Goal: Task Accomplishment & Management: Use online tool/utility

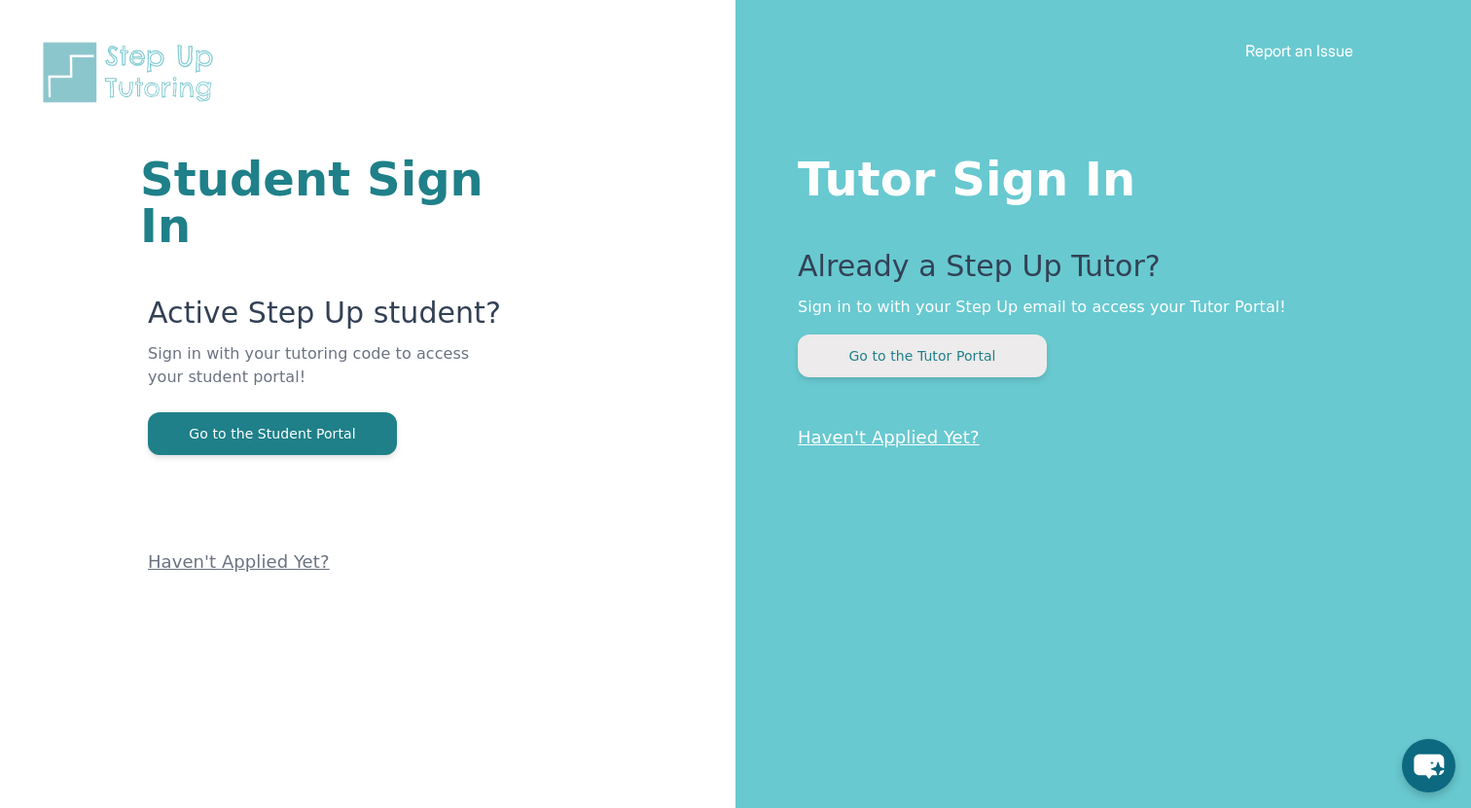
click at [967, 356] on button "Go to the Tutor Portal" at bounding box center [922, 356] width 249 height 43
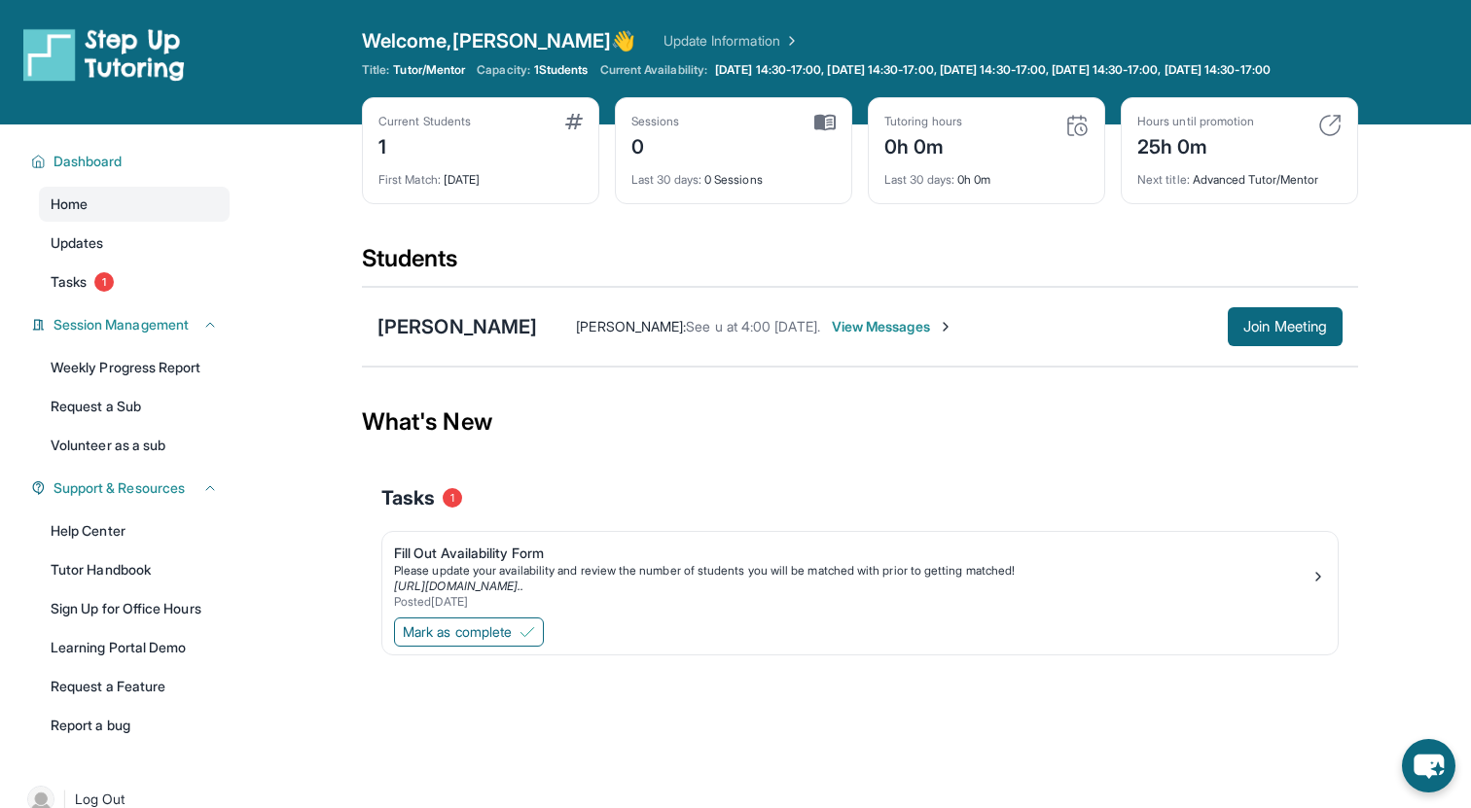
click at [911, 337] on span "View Messages" at bounding box center [893, 326] width 122 height 19
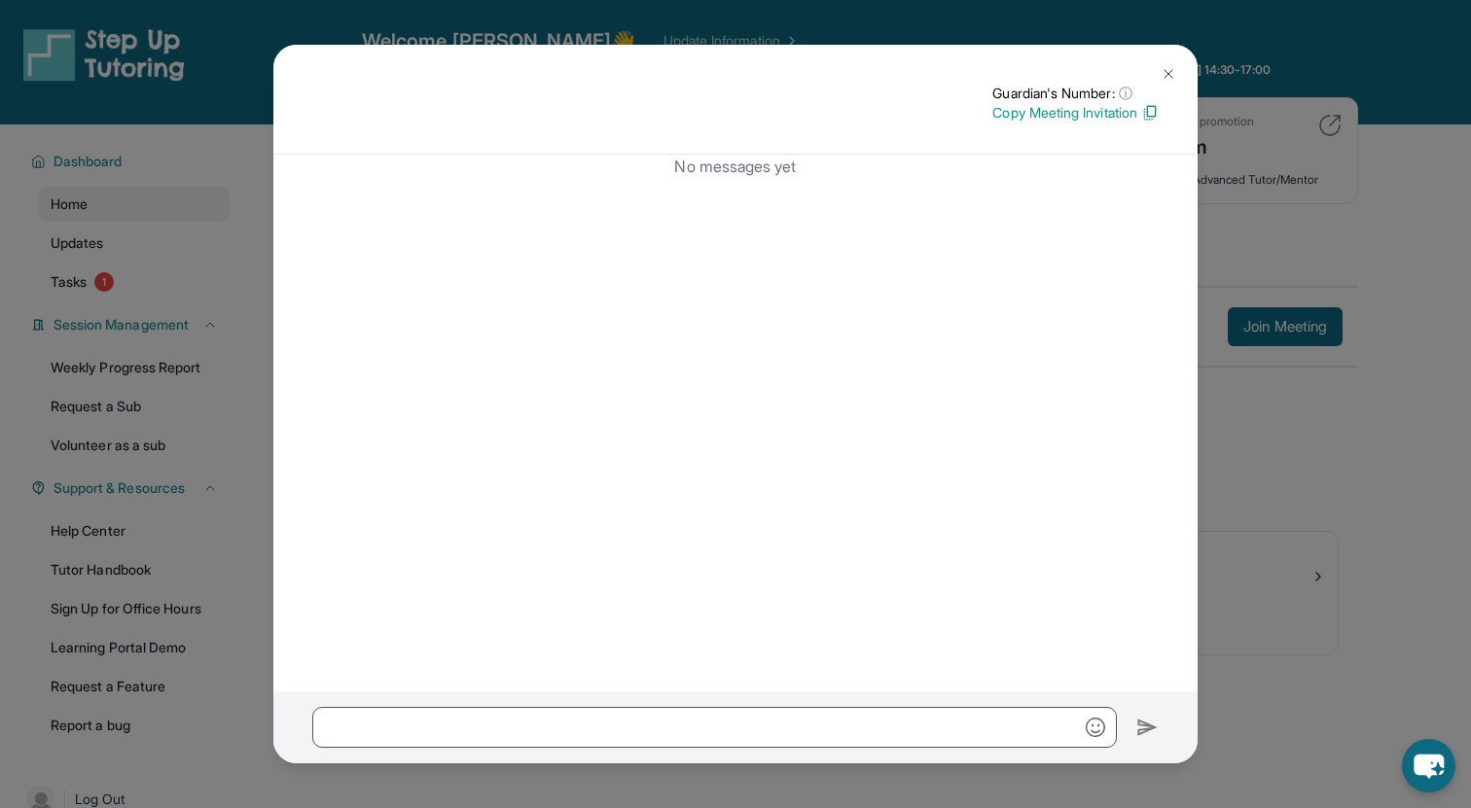
click at [1167, 75] on img at bounding box center [1169, 74] width 16 height 16
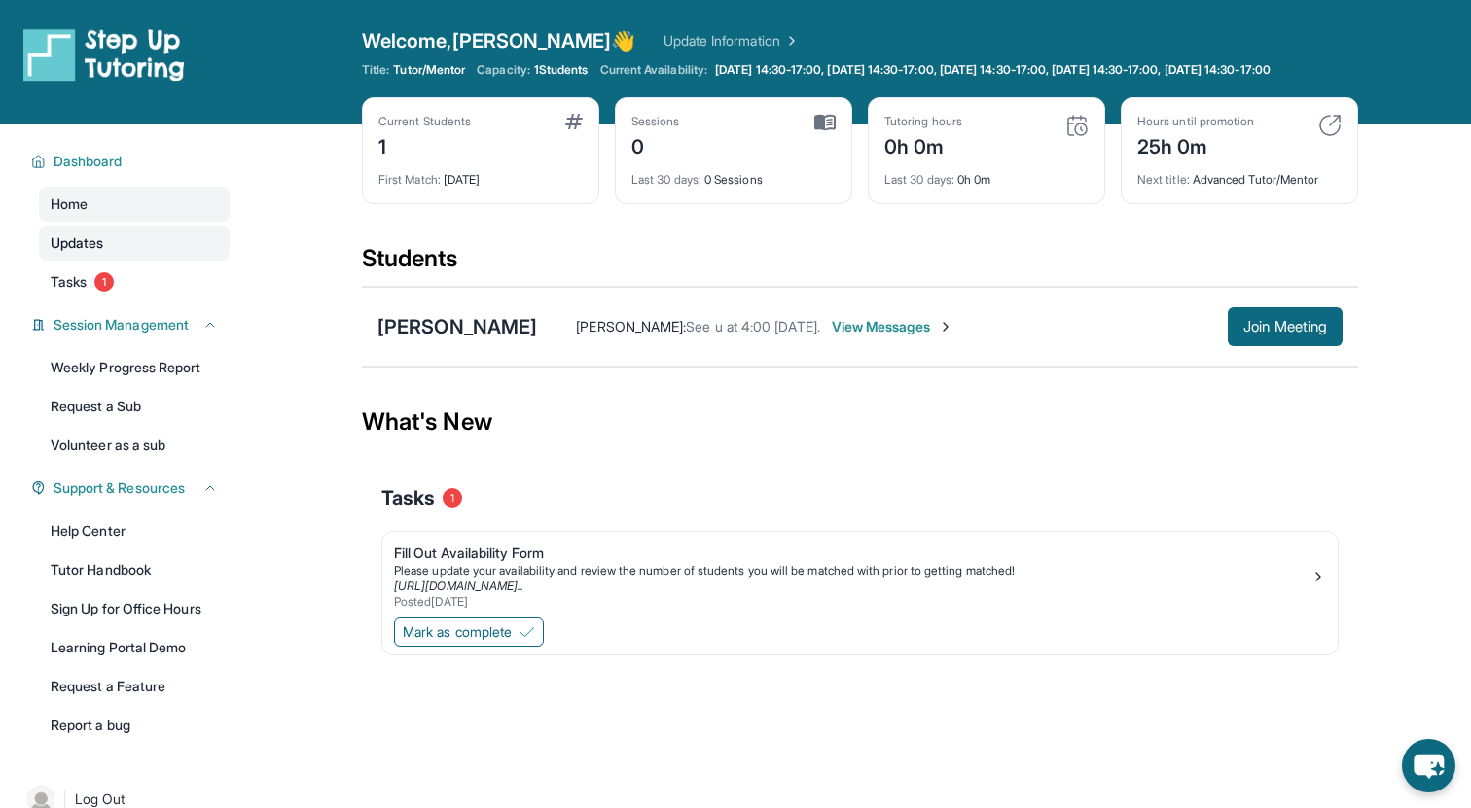
click at [65, 253] on span "Updates" at bounding box center [78, 242] width 54 height 19
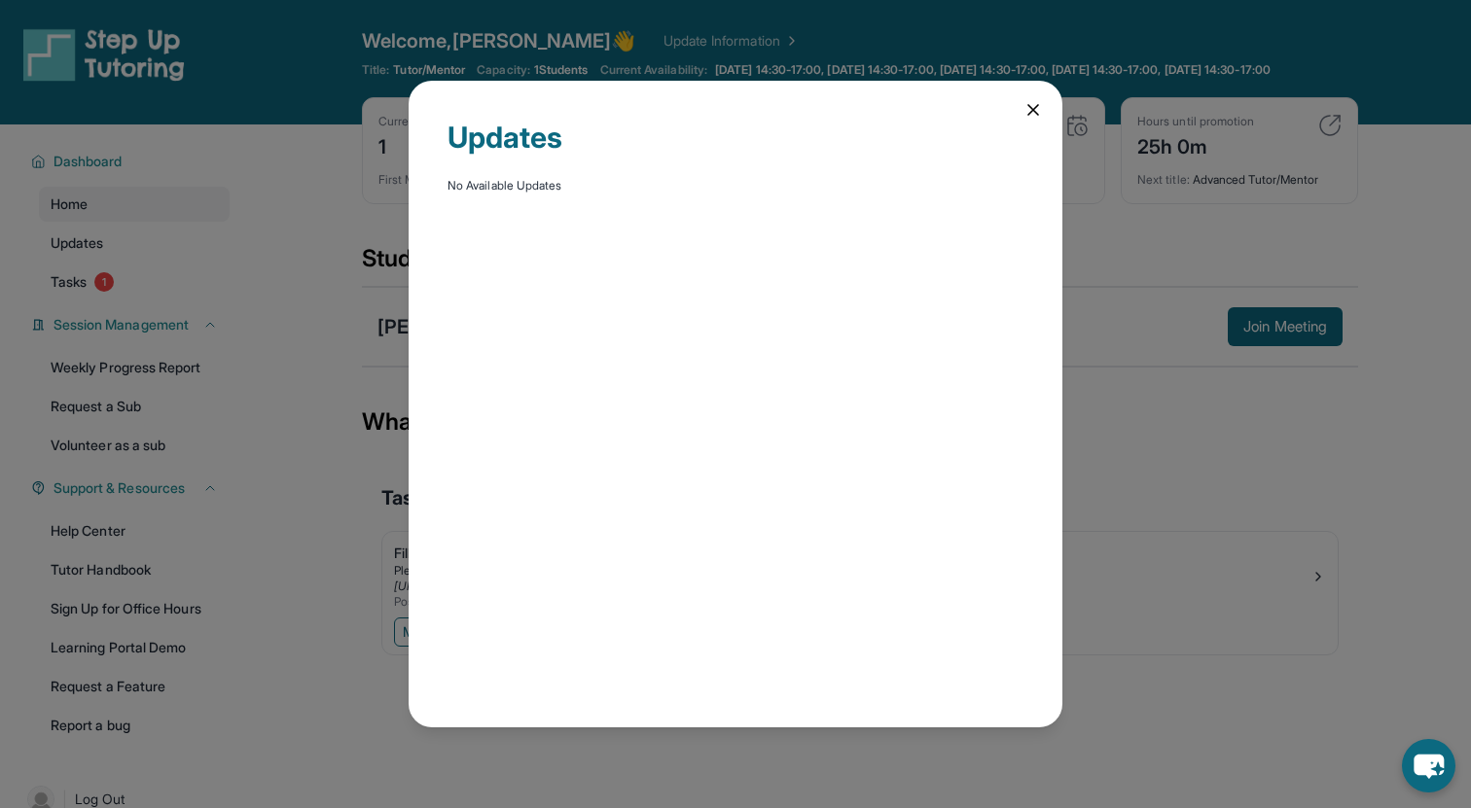
click at [1033, 113] on icon at bounding box center [1032, 109] width 19 height 19
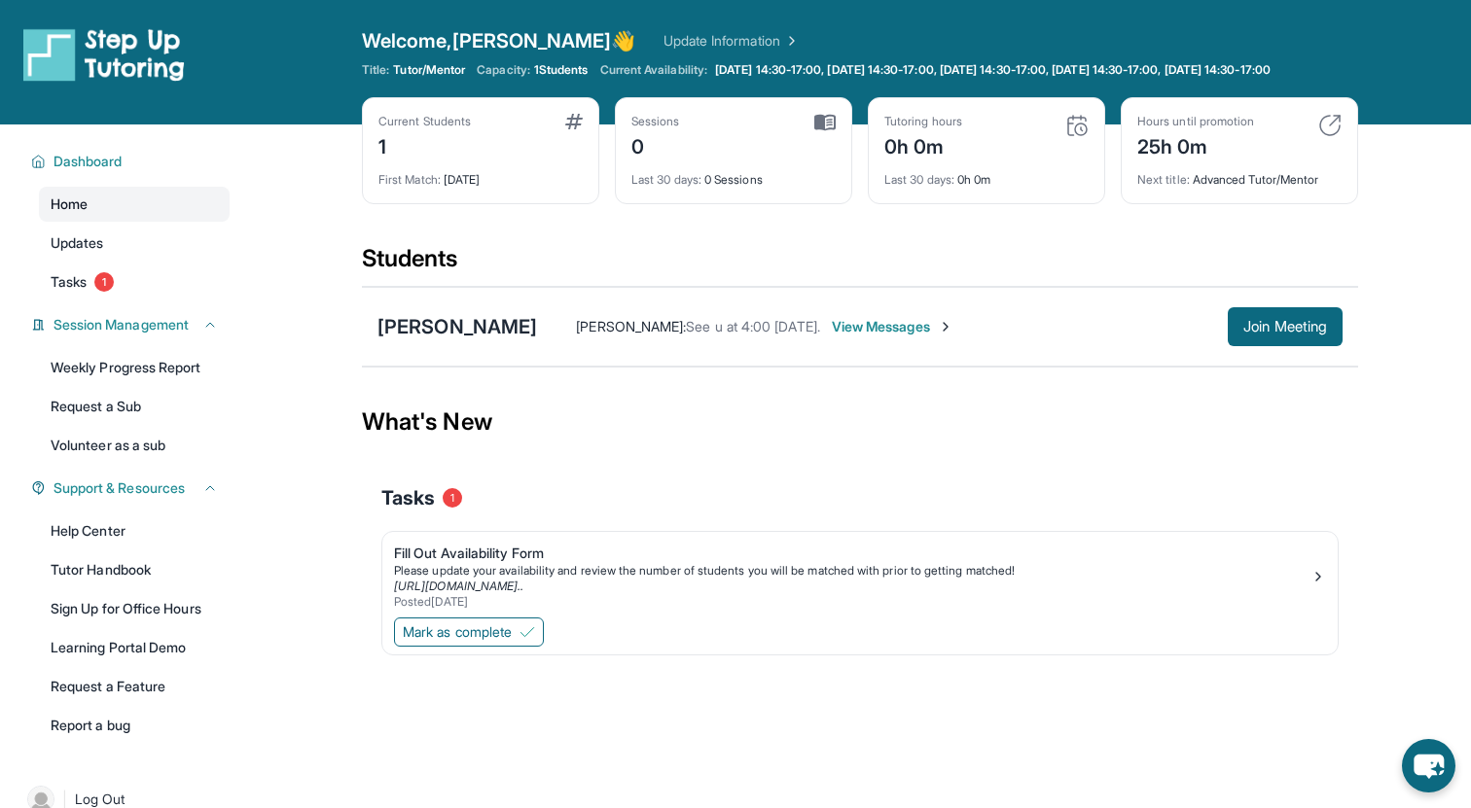
click at [98, 218] on link "Home" at bounding box center [134, 204] width 191 height 35
click at [69, 214] on span "Home" at bounding box center [69, 204] width 37 height 19
click at [72, 292] on span "Tasks" at bounding box center [69, 281] width 36 height 19
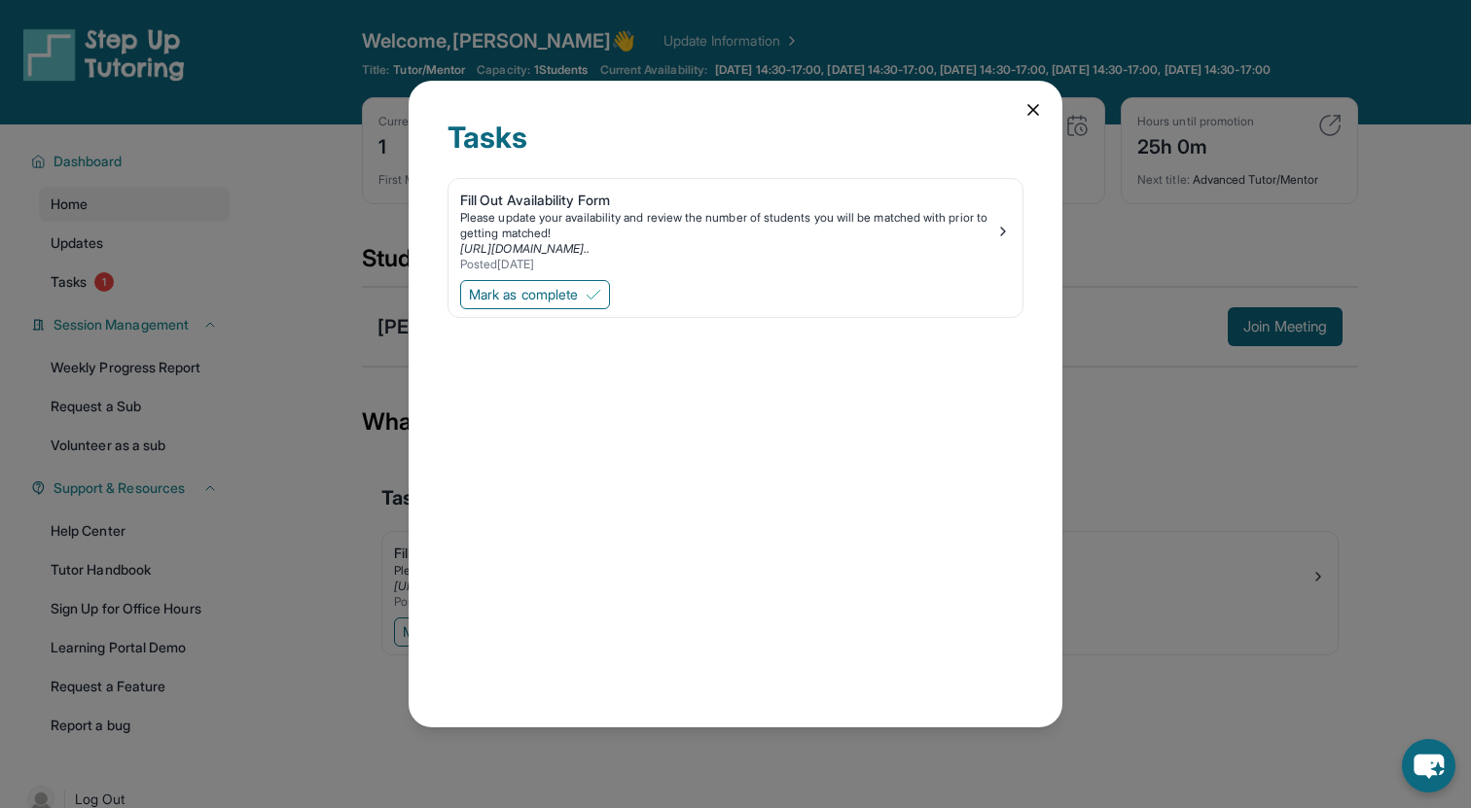
click at [1034, 110] on icon at bounding box center [1033, 110] width 10 height 10
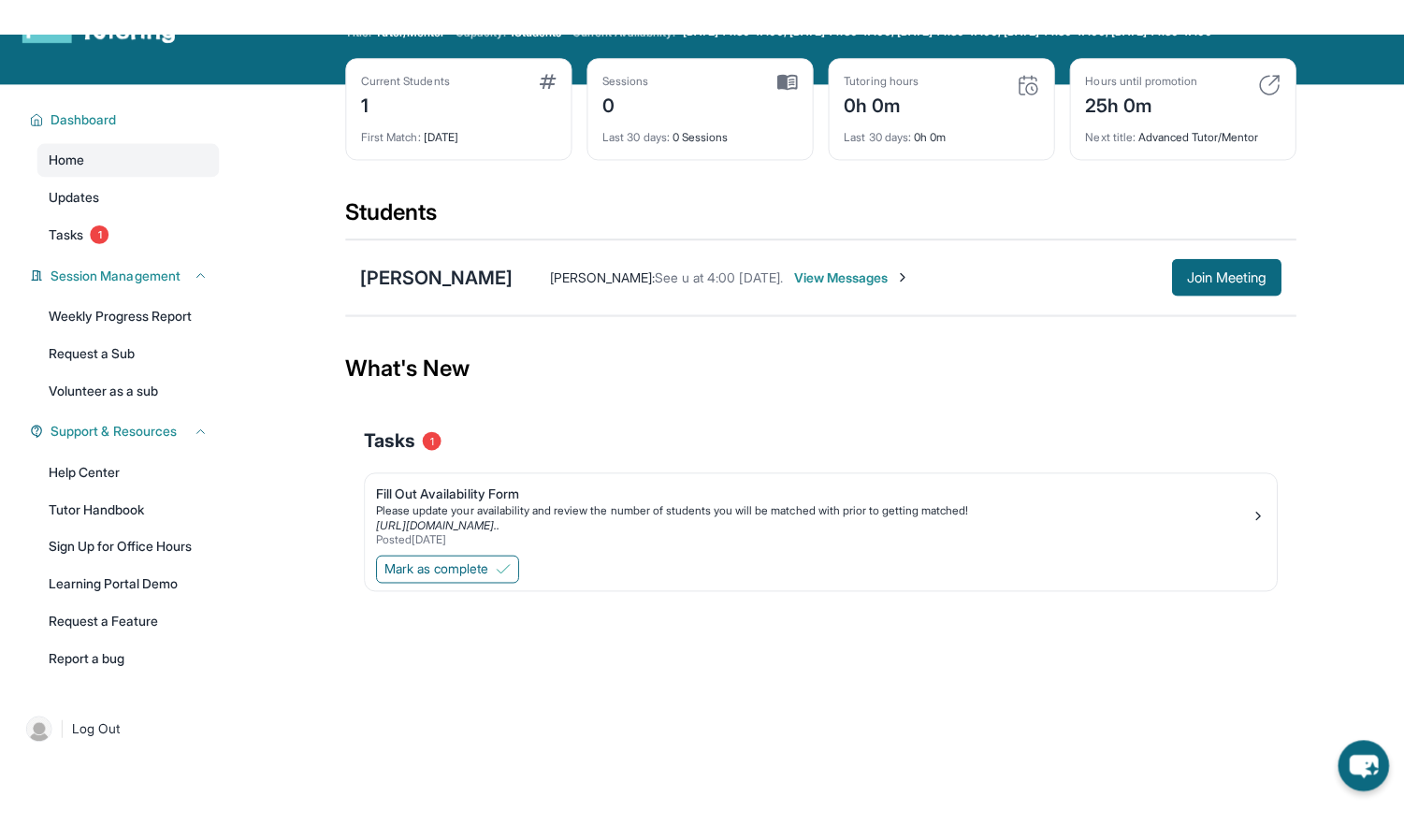
scroll to position [75, 0]
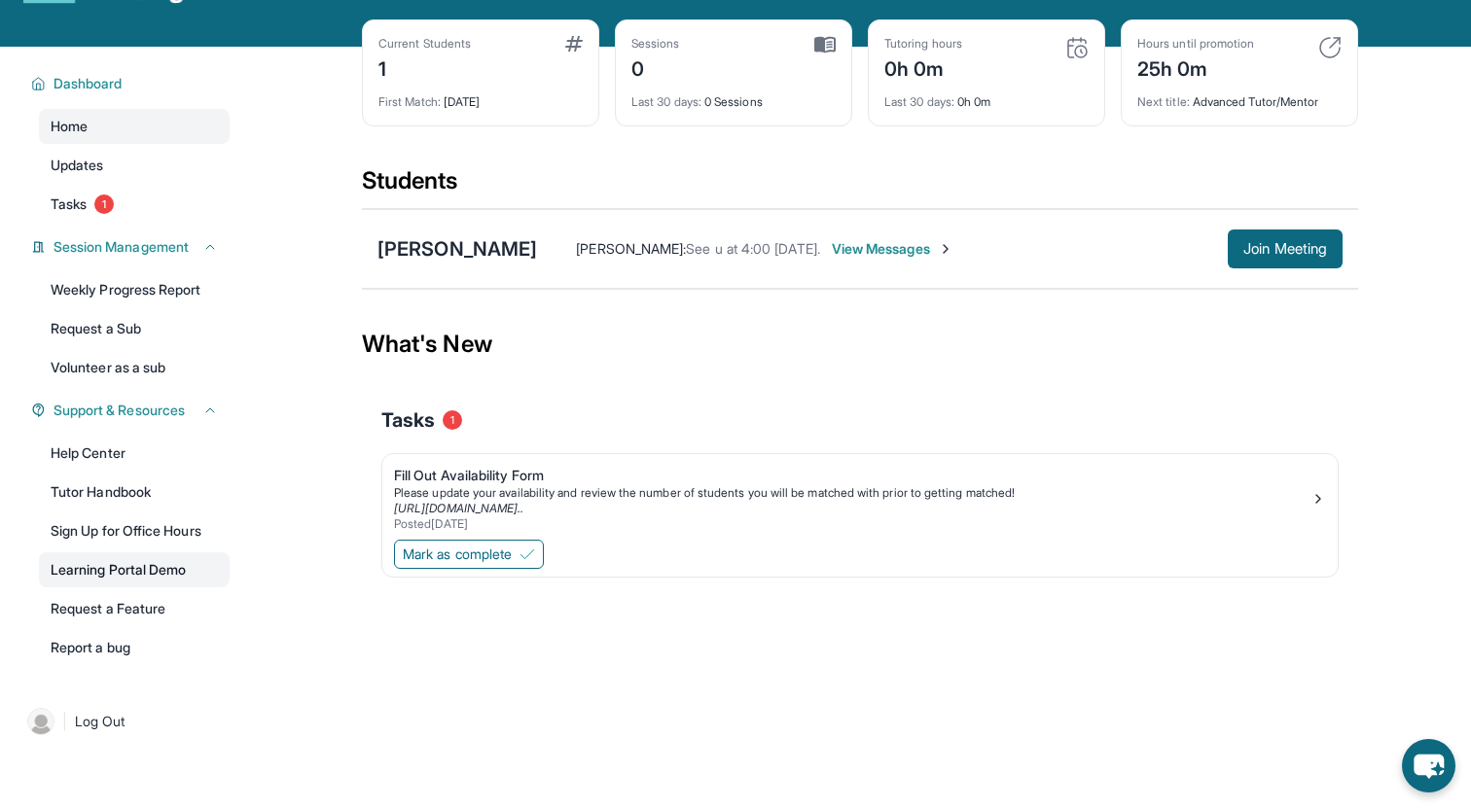
click at [153, 583] on link "Learning Portal Demo" at bounding box center [134, 570] width 191 height 35
click at [82, 214] on span "Tasks" at bounding box center [69, 204] width 36 height 19
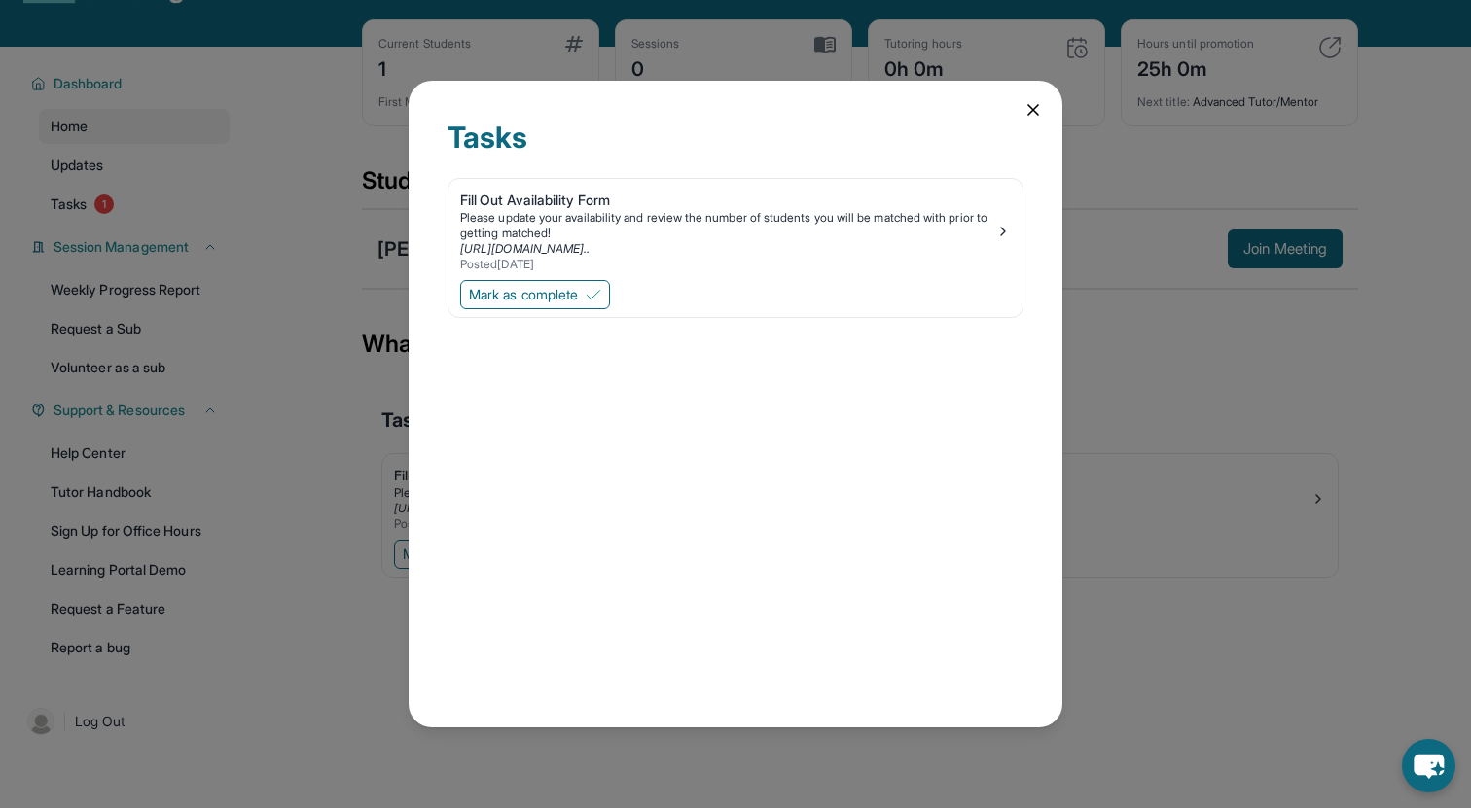
click at [1034, 112] on icon at bounding box center [1033, 110] width 10 height 10
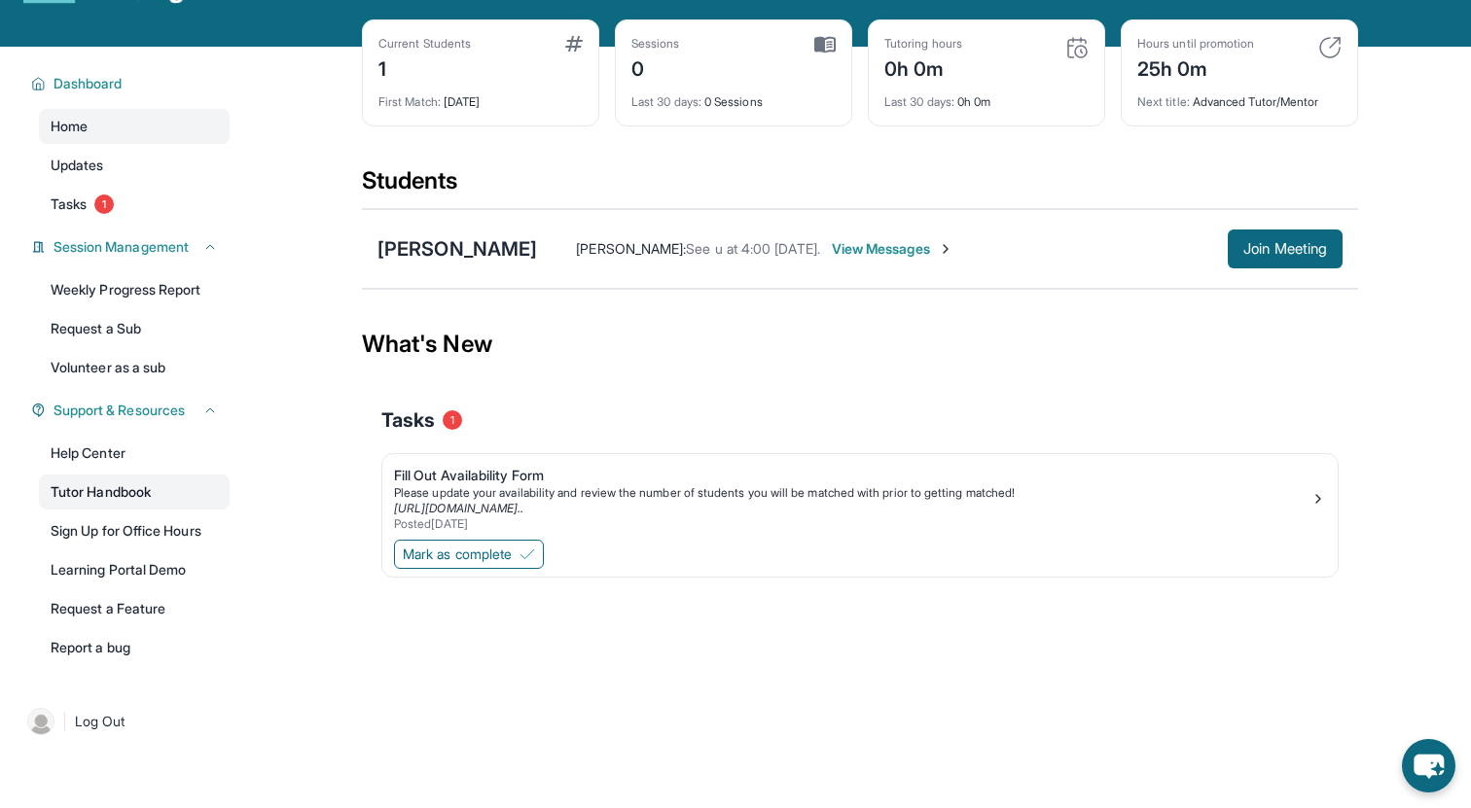
click at [125, 509] on link "Tutor Handbook" at bounding box center [134, 492] width 191 height 35
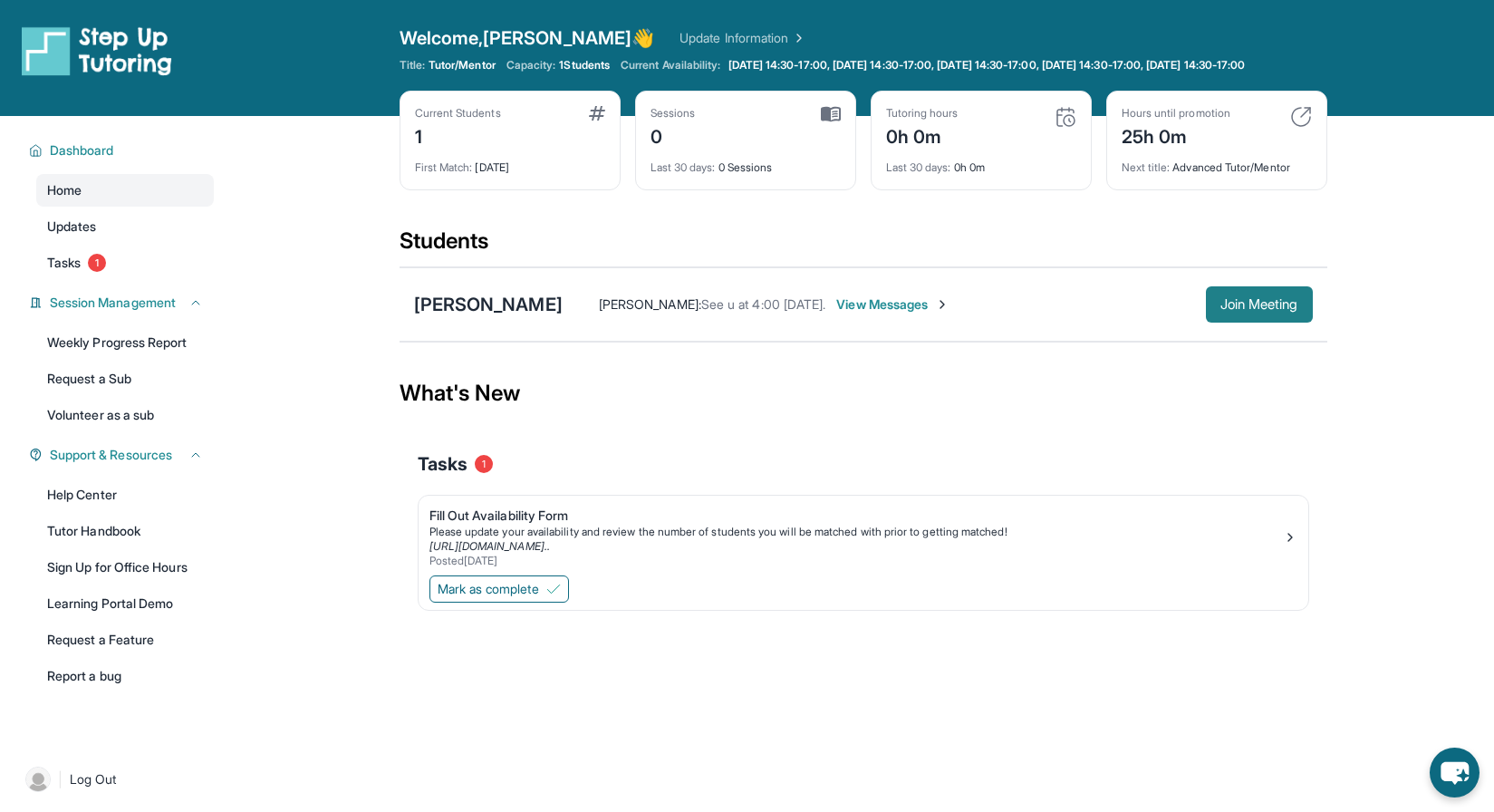
click at [1245, 310] on span "Join Meeting" at bounding box center [1259, 304] width 78 height 11
click at [1264, 310] on span "Join Meeting" at bounding box center [1259, 304] width 78 height 11
